Goal: Task Accomplishment & Management: Use online tool/utility

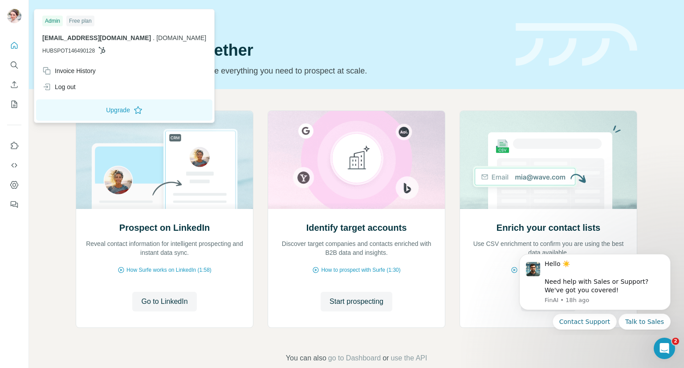
click at [5, 15] on div at bounding box center [16, 17] width 26 height 29
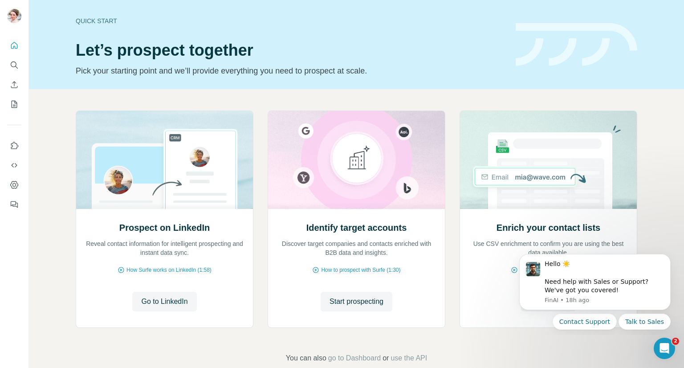
click at [15, 18] on img at bounding box center [14, 16] width 14 height 14
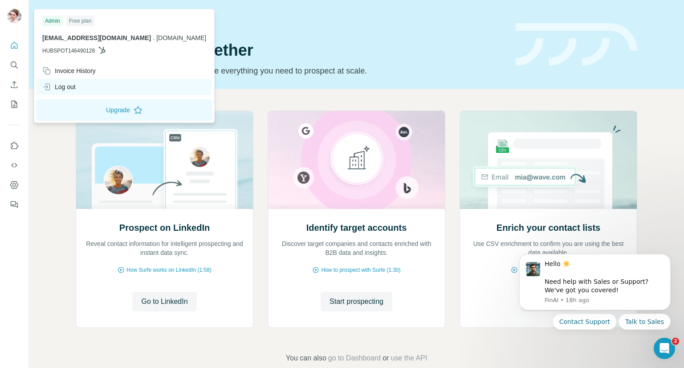
click at [73, 88] on div "Log out" at bounding box center [58, 86] width 33 height 9
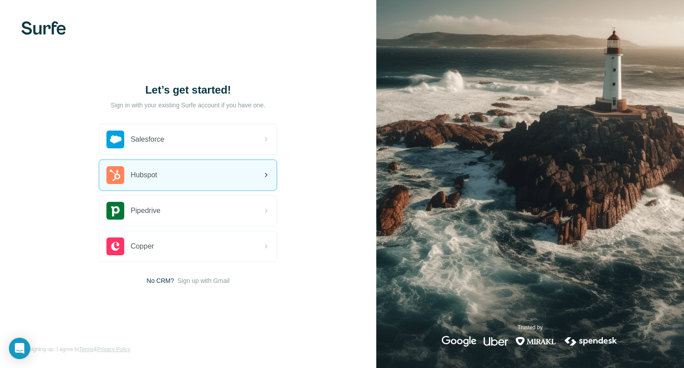
click at [207, 177] on div "Hubspot" at bounding box center [187, 175] width 177 height 30
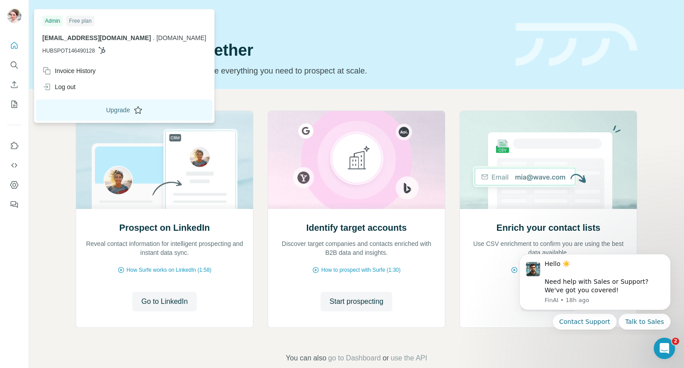
click at [85, 114] on button "Upgrade" at bounding box center [124, 109] width 176 height 21
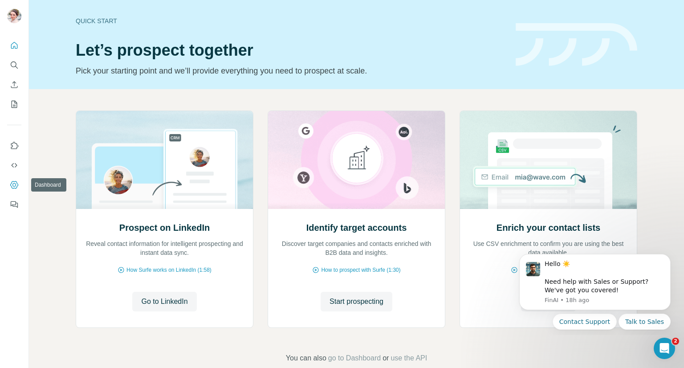
click at [13, 182] on icon "Dashboard" at bounding box center [14, 184] width 9 height 9
click at [14, 184] on icon "Dashboard" at bounding box center [14, 184] width 9 height 9
